Goal: Transaction & Acquisition: Obtain resource

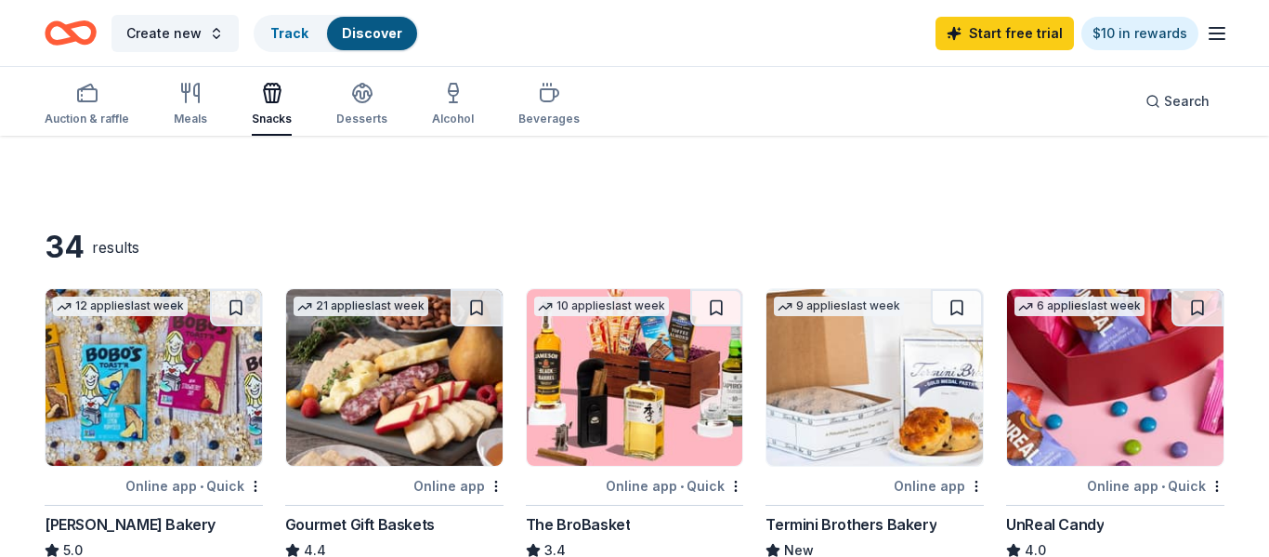
scroll to position [140, 0]
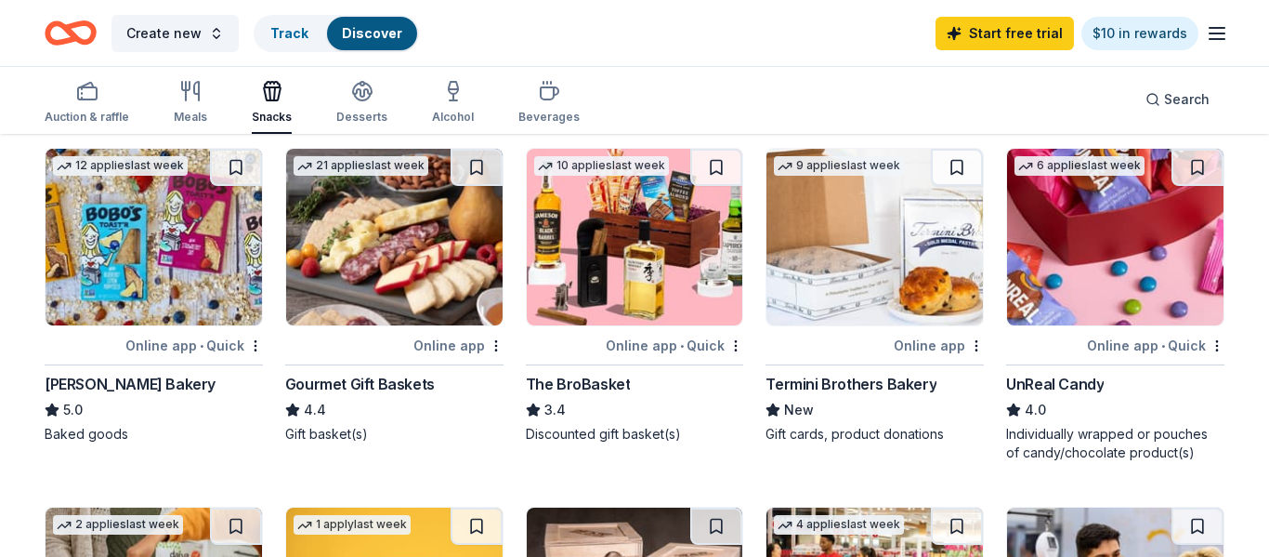
click at [213, 256] on img at bounding box center [154, 237] width 217 height 177
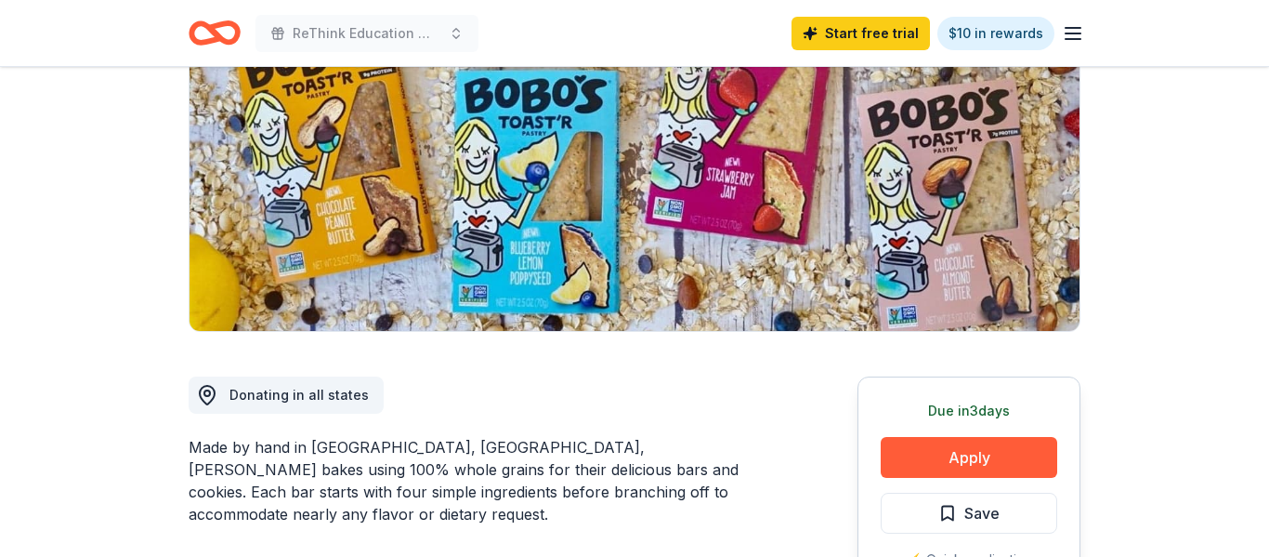
scroll to position [106, 0]
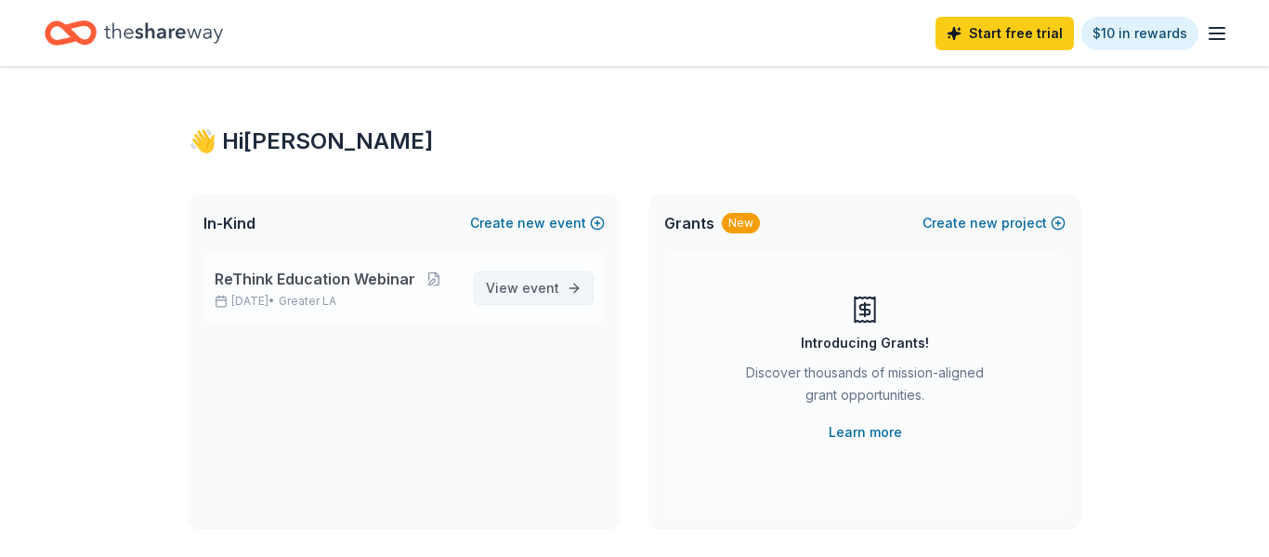
click at [557, 290] on span "event" at bounding box center [540, 288] width 37 height 16
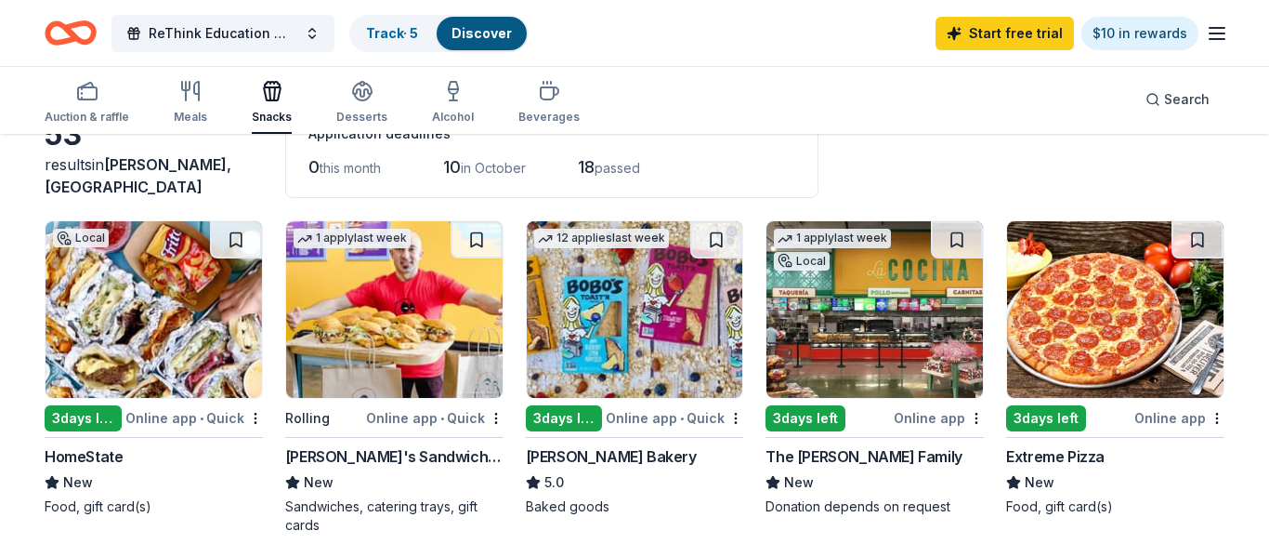
scroll to position [135, 0]
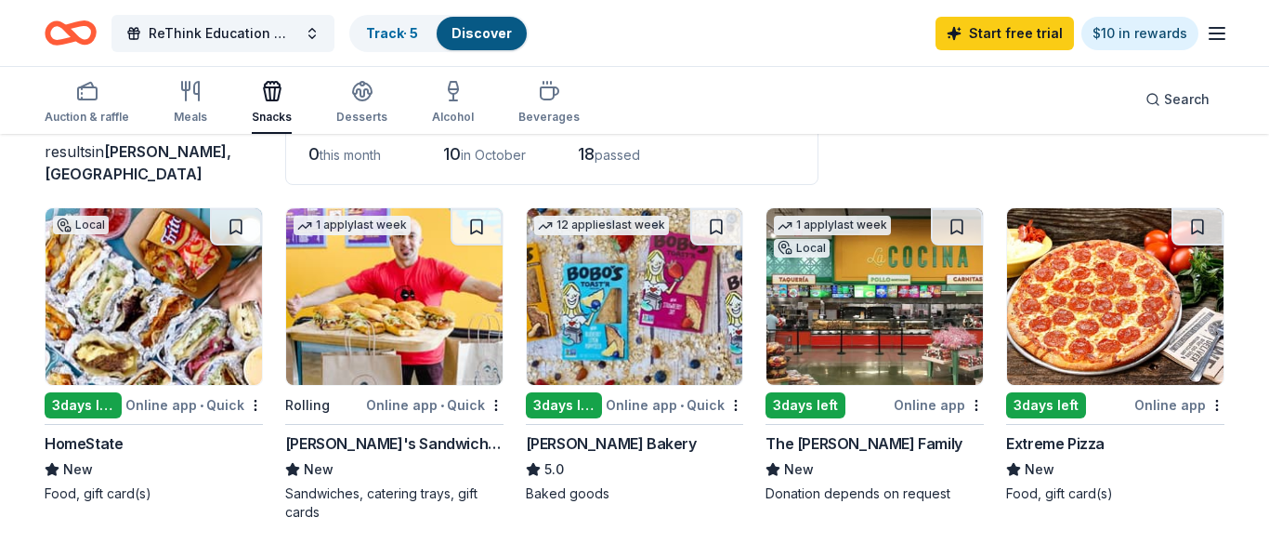
click at [367, 294] on img at bounding box center [394, 296] width 217 height 177
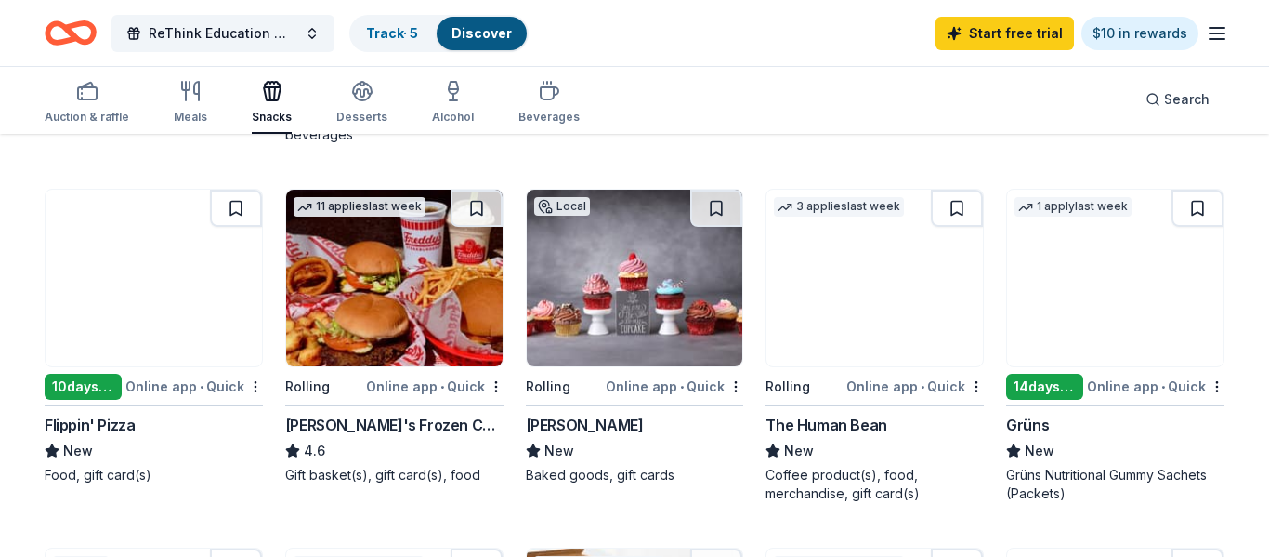
scroll to position [879, 0]
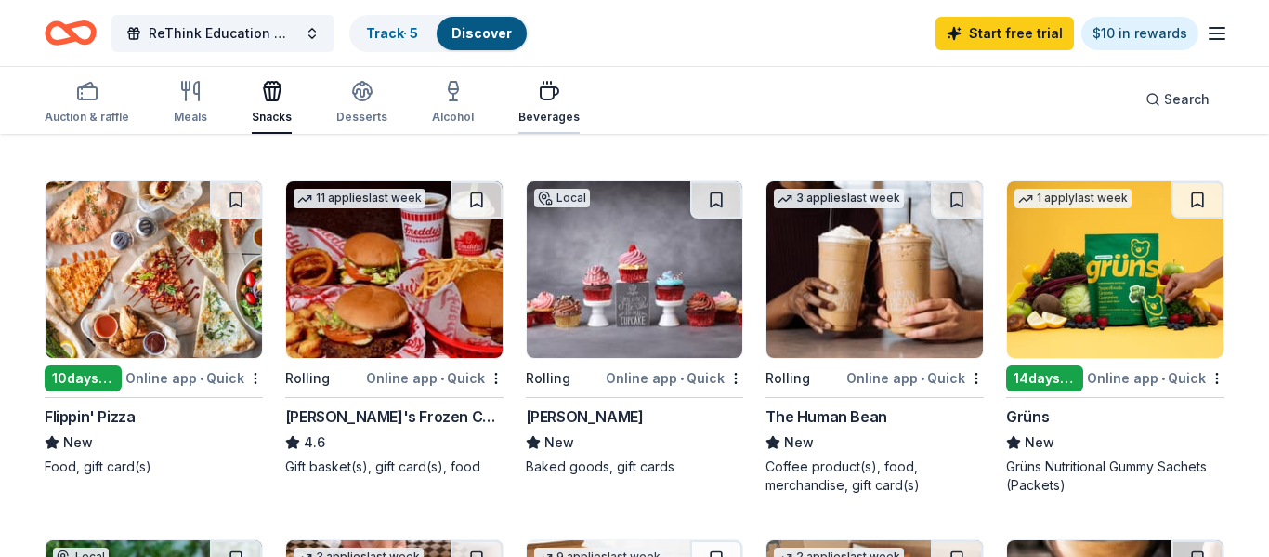
click at [541, 95] on icon "button" at bounding box center [549, 91] width 22 height 22
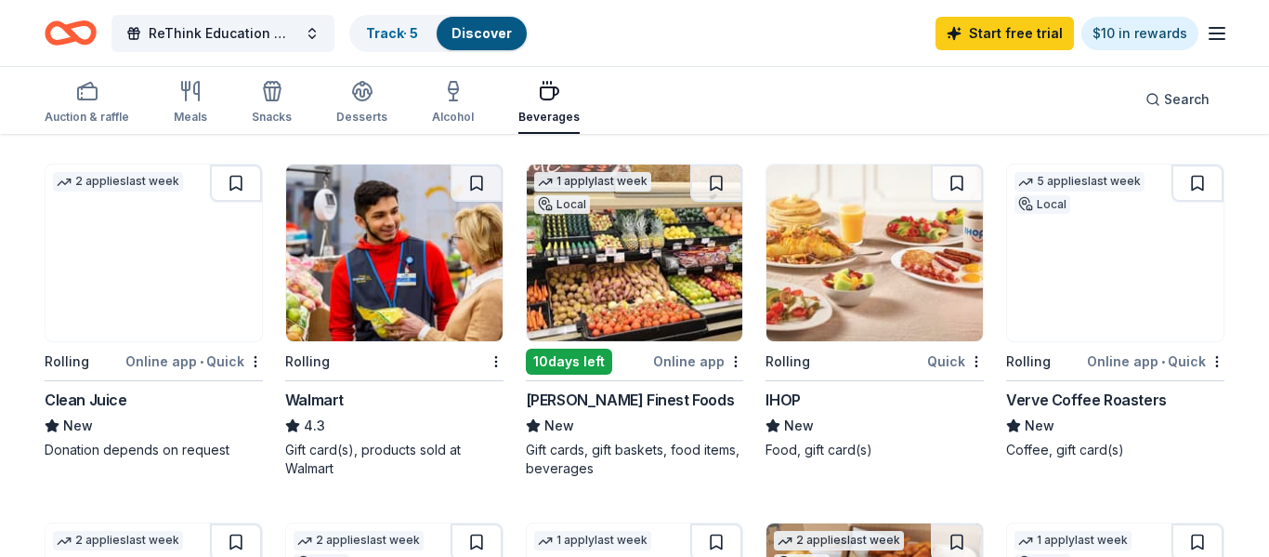
scroll to position [899, 0]
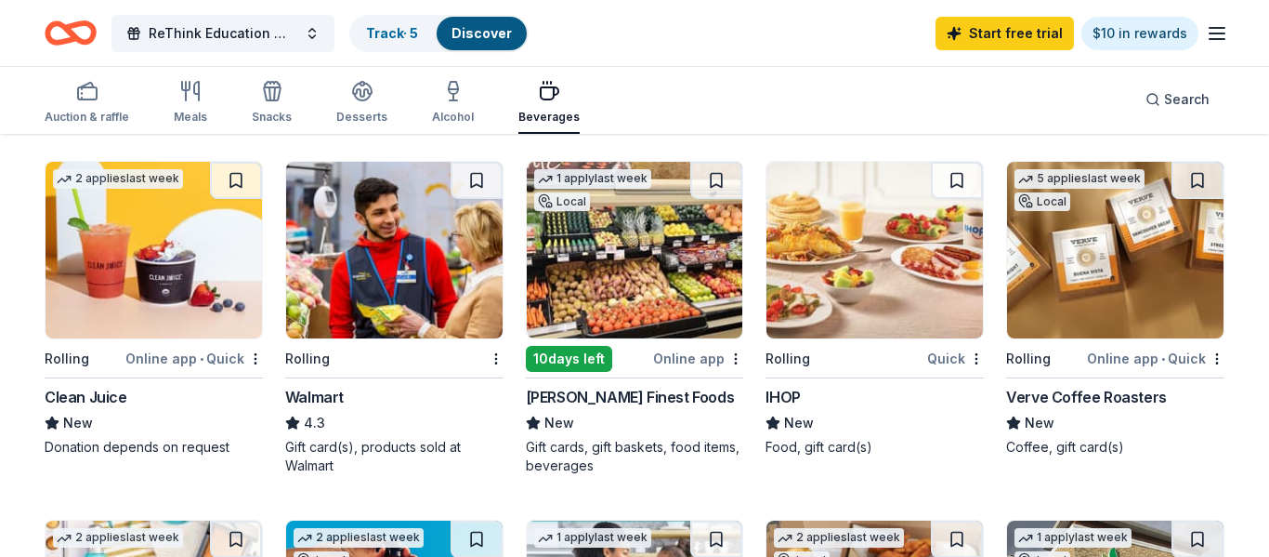
click at [1131, 268] on img at bounding box center [1115, 250] width 217 height 177
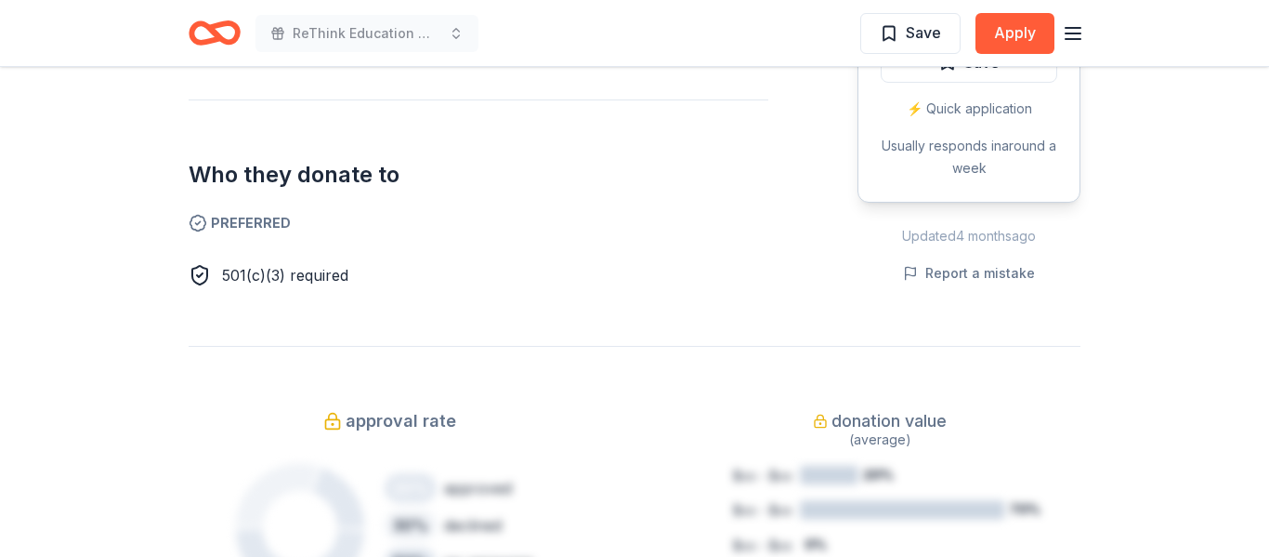
scroll to position [1031, 0]
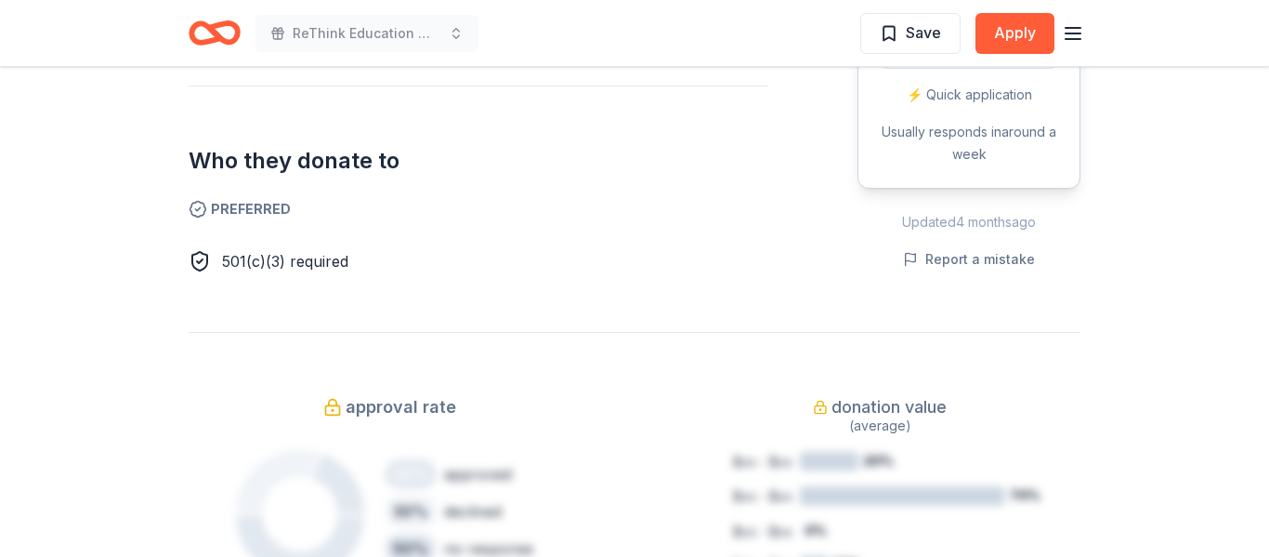
click at [250, 263] on span "501(c)(3) required" at bounding box center [285, 261] width 126 height 19
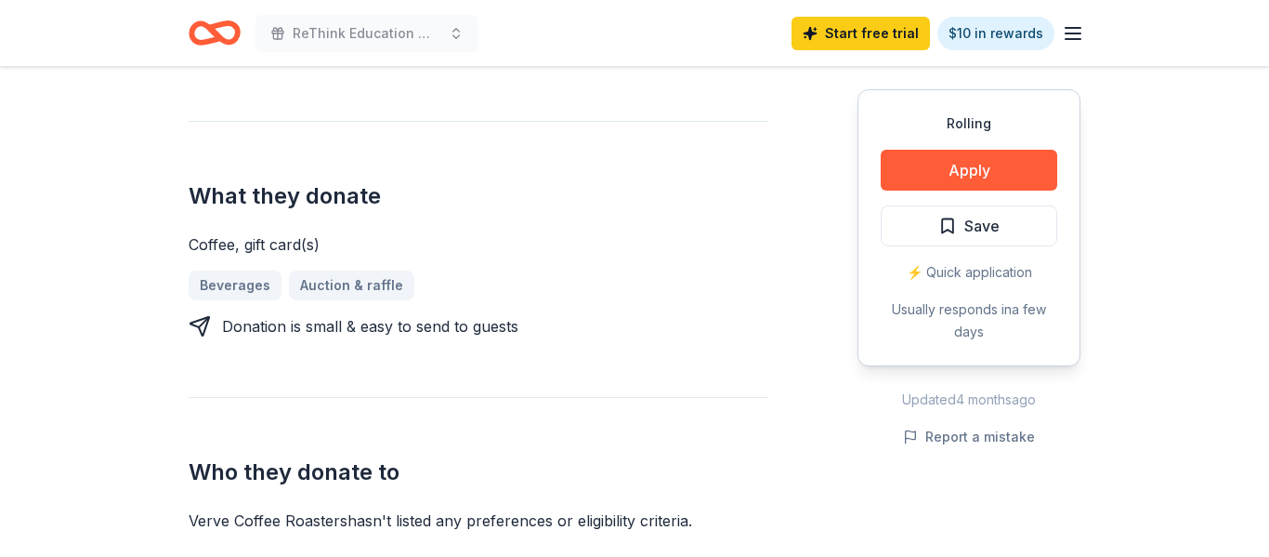
scroll to position [670, 0]
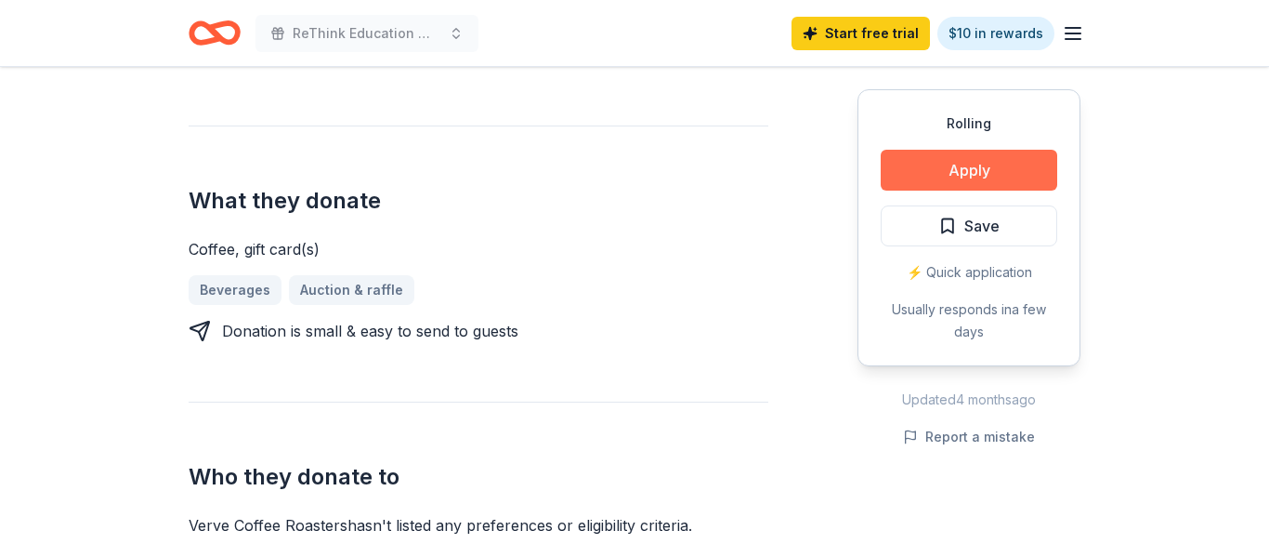
click at [1017, 170] on button "Apply" at bounding box center [969, 170] width 177 height 41
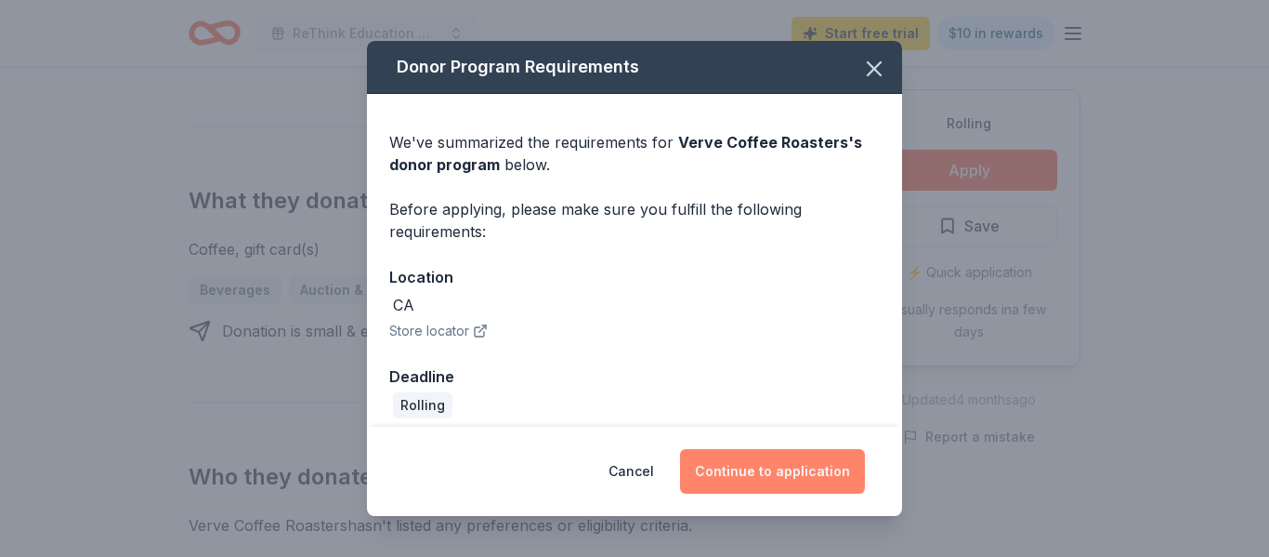
click at [769, 469] on button "Continue to application" at bounding box center [772, 471] width 185 height 45
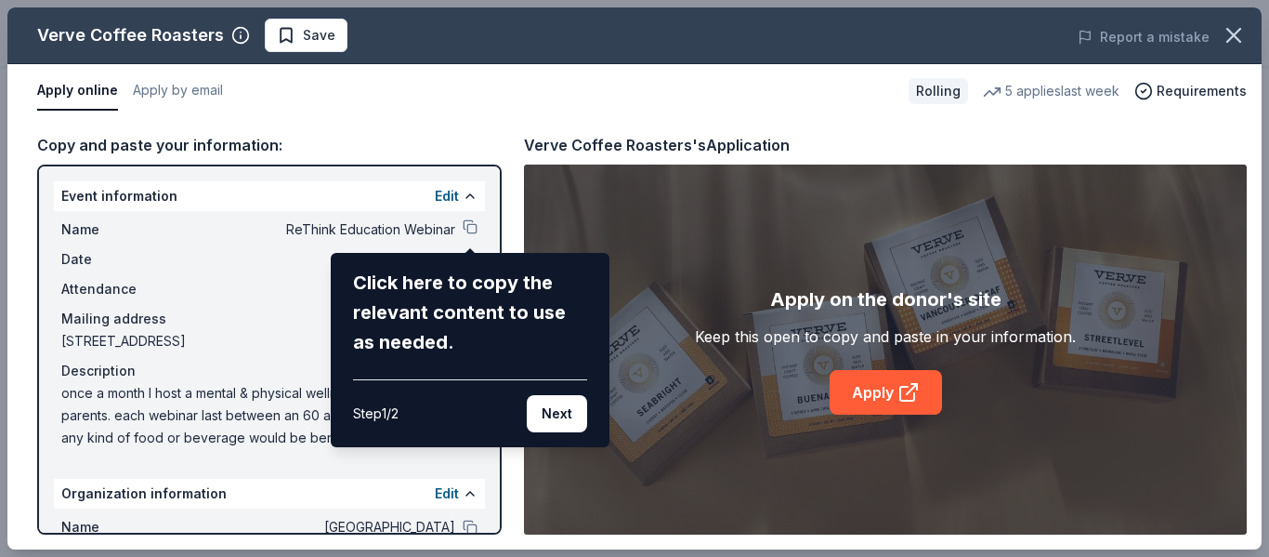
click at [466, 230] on div "Verve Coffee Roasters Save Report a mistake Apply online Apply by email Rolling…" at bounding box center [634, 278] width 1254 height 542
click at [535, 404] on button "Next" at bounding box center [557, 413] width 60 height 37
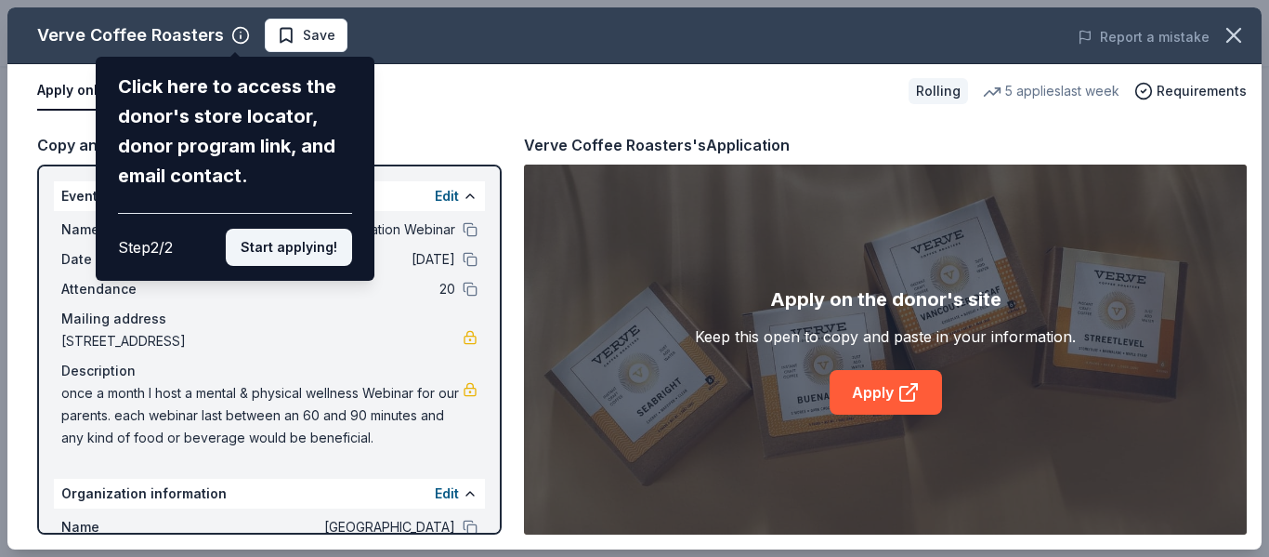
click at [325, 259] on button "Start applying!" at bounding box center [289, 247] width 126 height 37
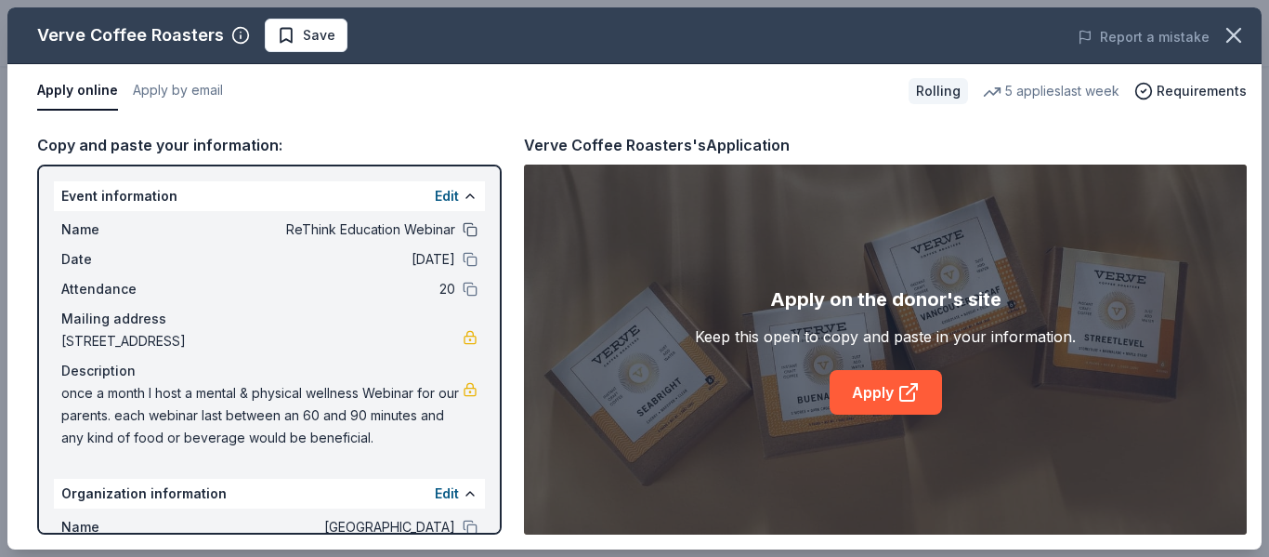
click at [473, 229] on button at bounding box center [470, 229] width 15 height 15
click at [470, 493] on button at bounding box center [470, 493] width 15 height 15
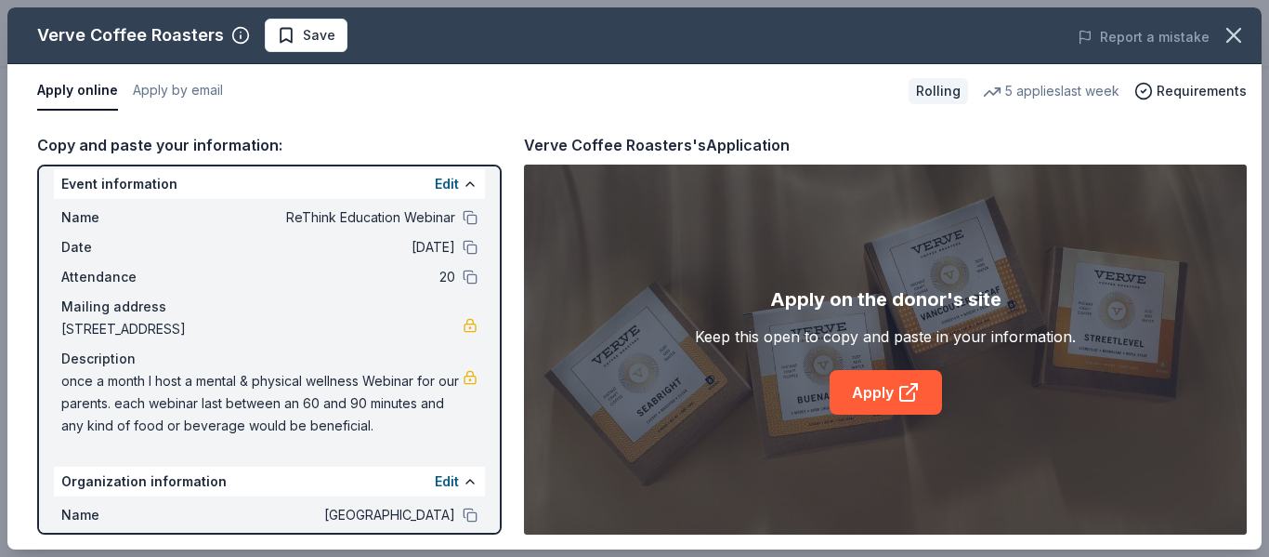
scroll to position [0, 0]
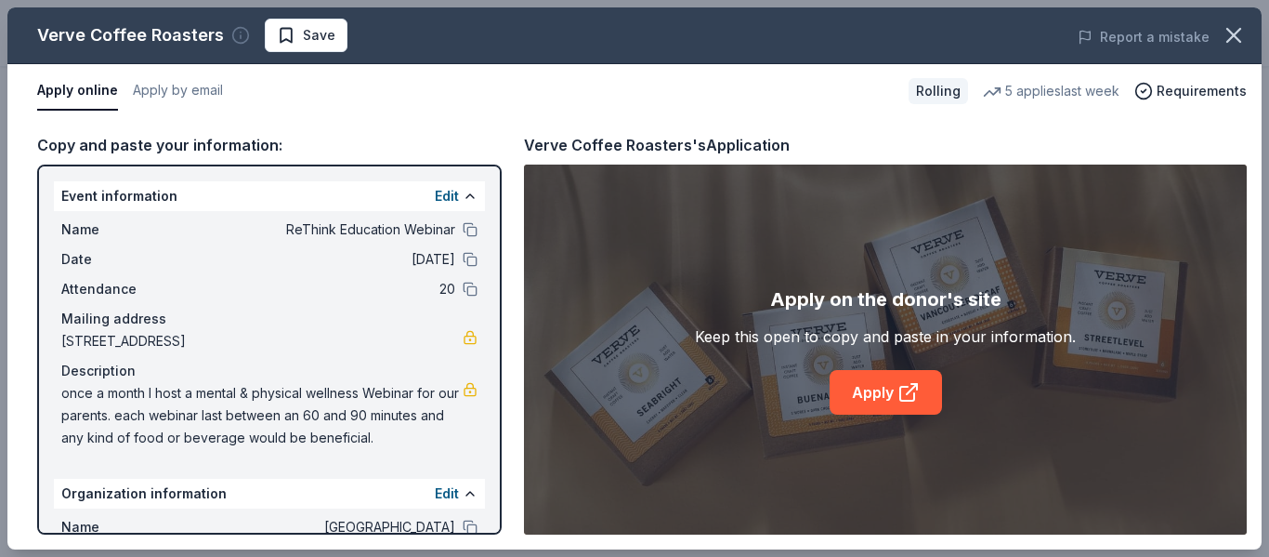
click at [236, 36] on icon "button" at bounding box center [240, 35] width 19 height 19
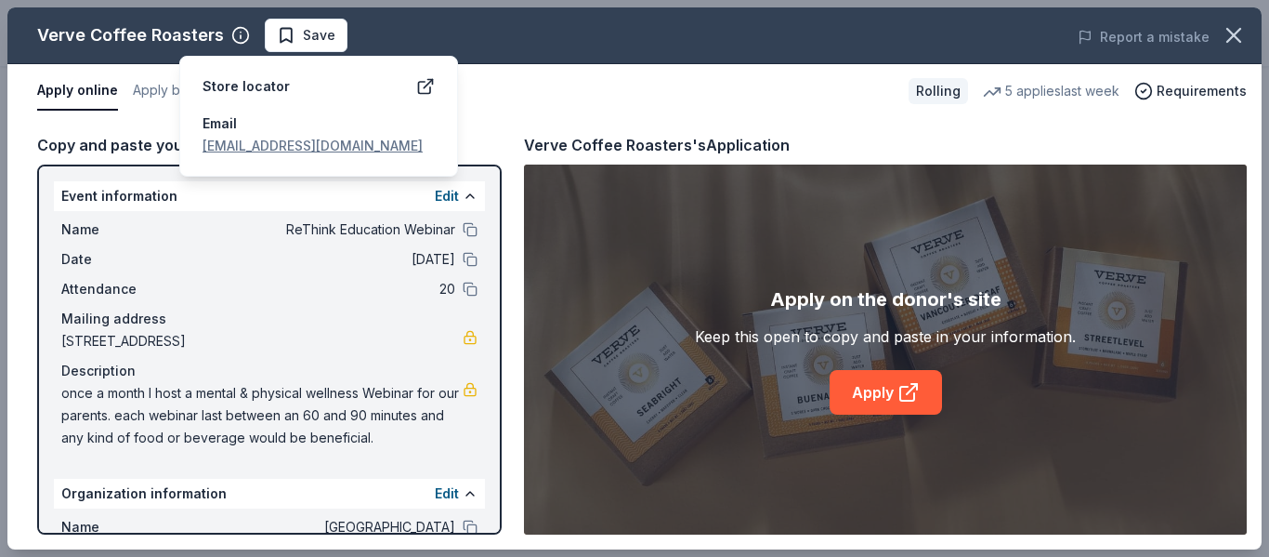
click at [230, 145] on link "[EMAIL_ADDRESS][DOMAIN_NAME]" at bounding box center [313, 146] width 220 height 16
click at [303, 35] on span "Save" at bounding box center [319, 35] width 33 height 22
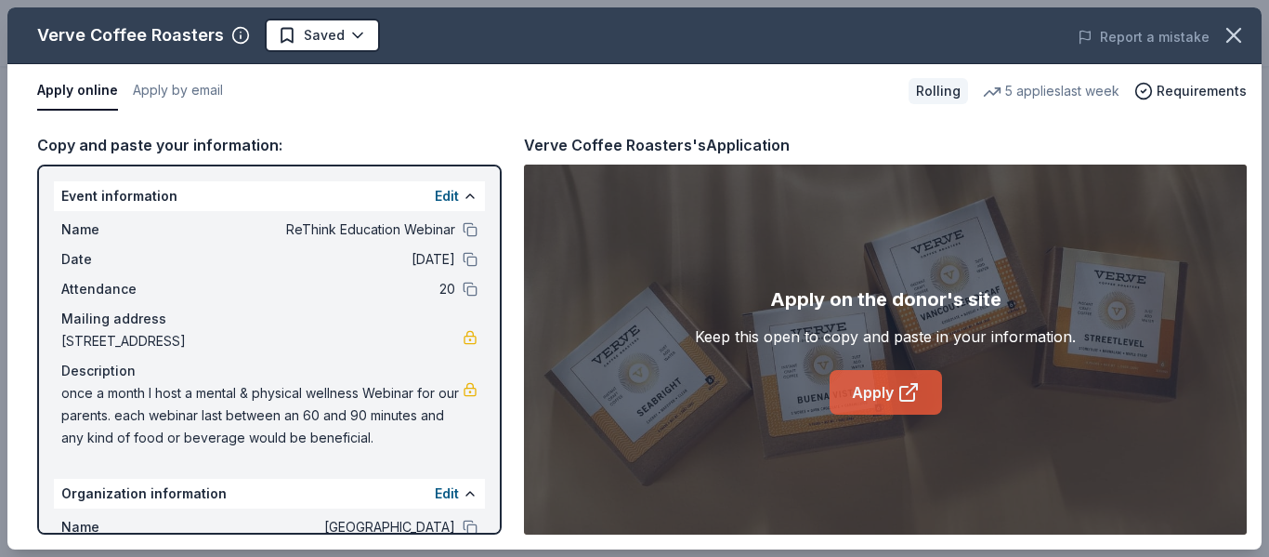
click at [896, 393] on link "Apply" at bounding box center [886, 392] width 112 height 45
